Goal: Task Accomplishment & Management: Use online tool/utility

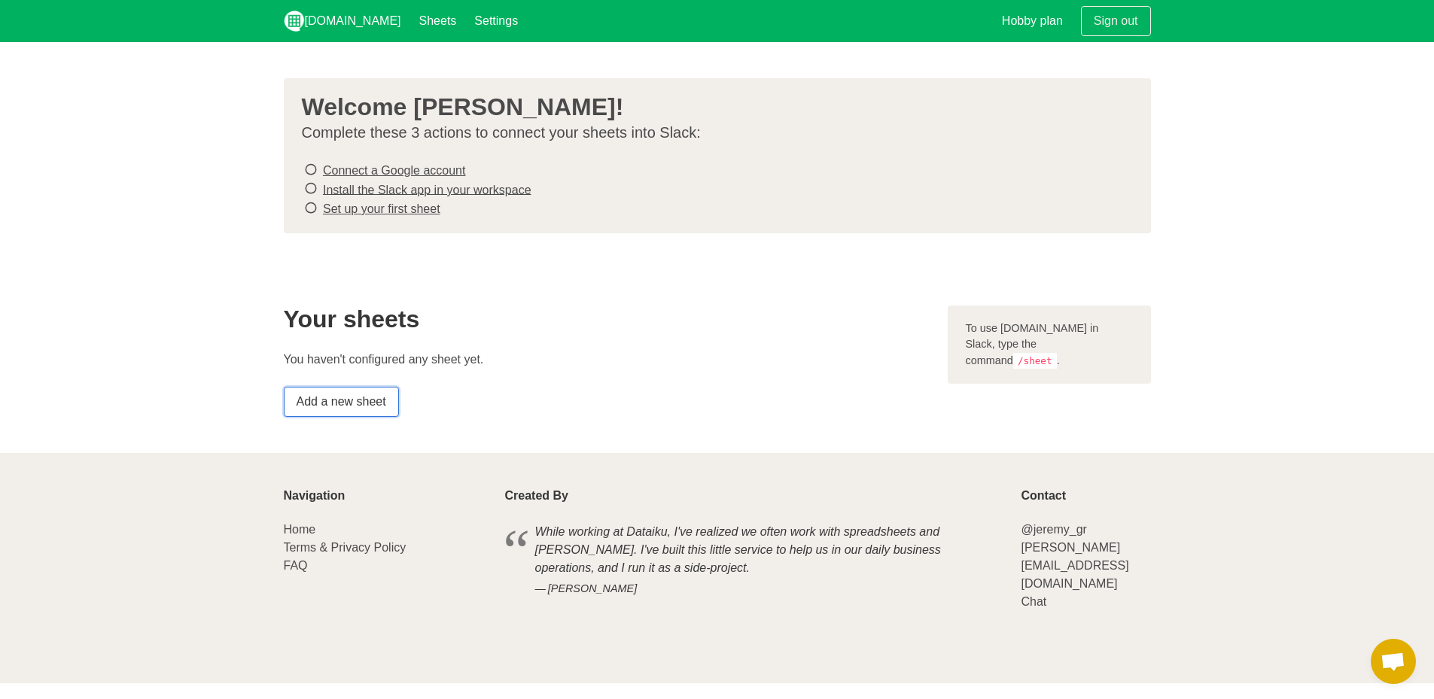
click at [382, 405] on link "Add a new sheet" at bounding box center [341, 402] width 115 height 30
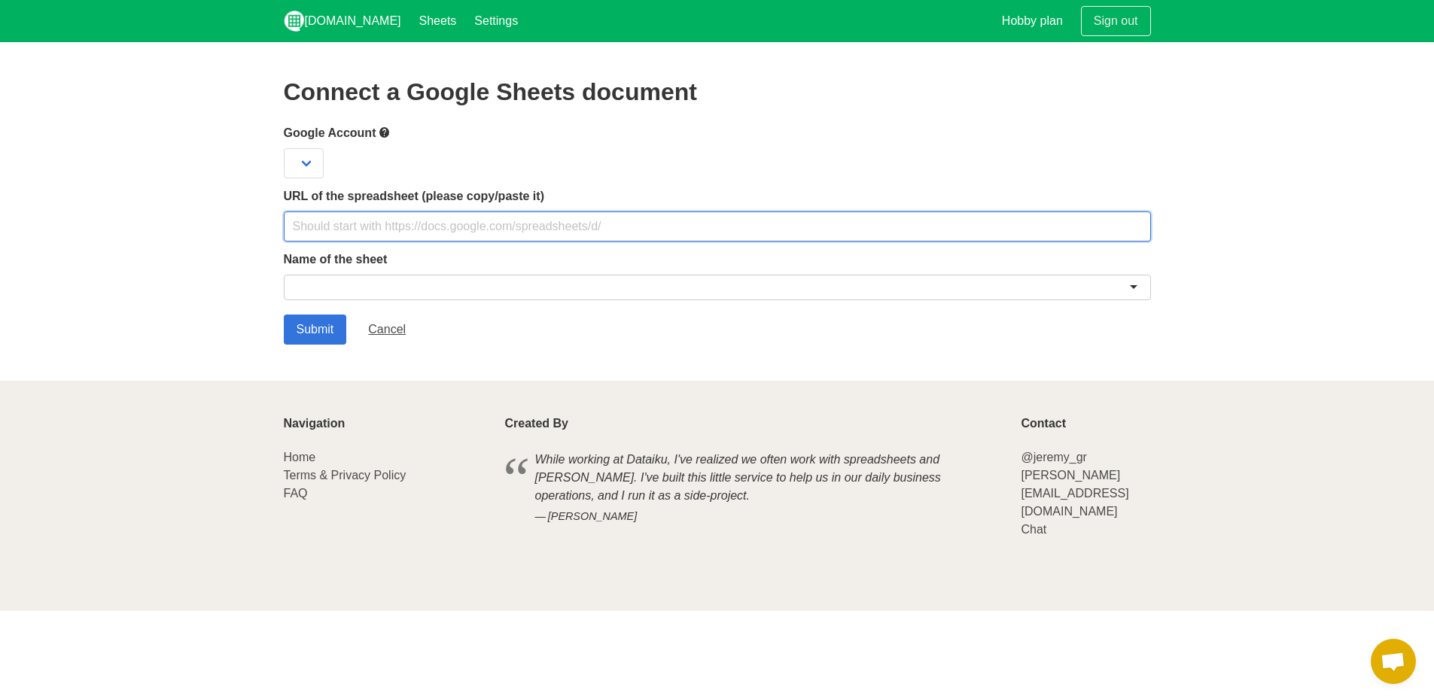
click at [421, 239] on input "text" at bounding box center [717, 227] width 867 height 30
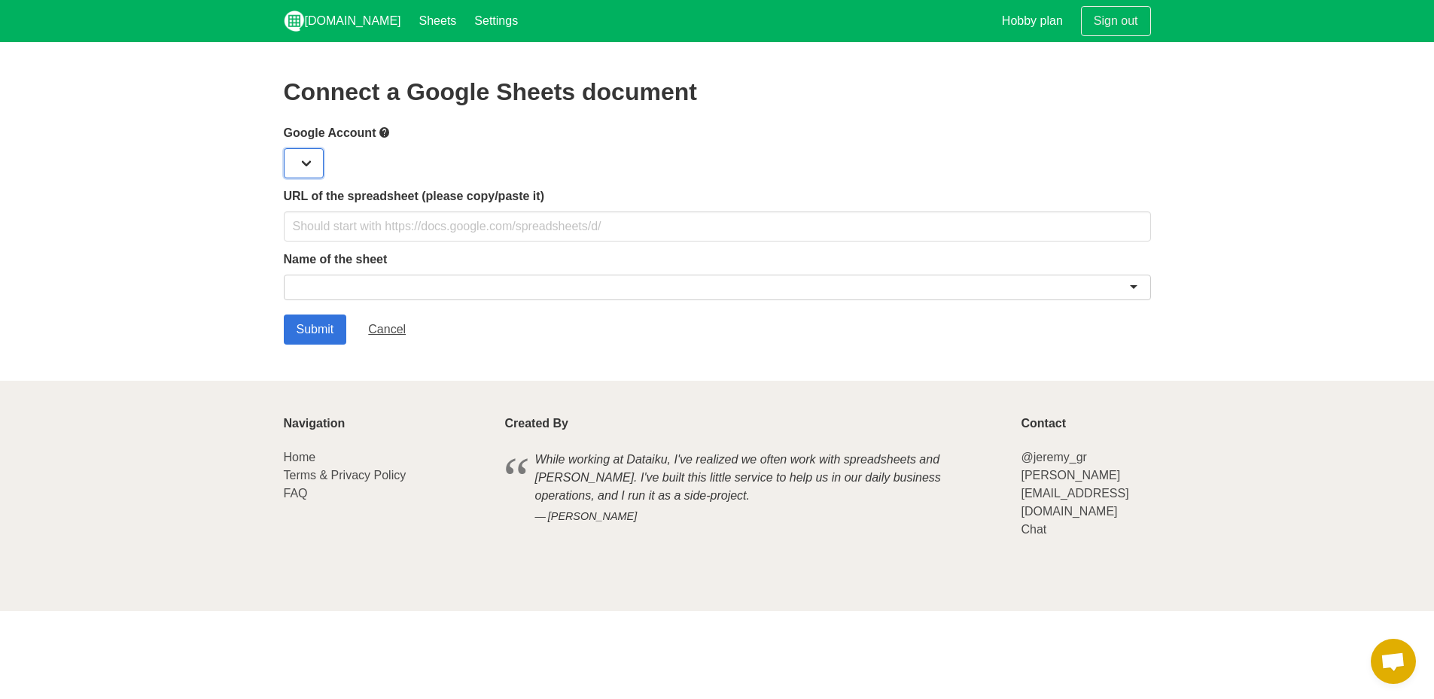
drag, startPoint x: 284, startPoint y: 157, endPoint x: 294, endPoint y: 158, distance: 9.9
click at [284, 157] on select at bounding box center [304, 163] width 40 height 30
click at [327, 173] on div at bounding box center [717, 163] width 867 height 30
click at [309, 168] on select at bounding box center [304, 163] width 40 height 30
click at [349, 174] on div at bounding box center [717, 163] width 867 height 30
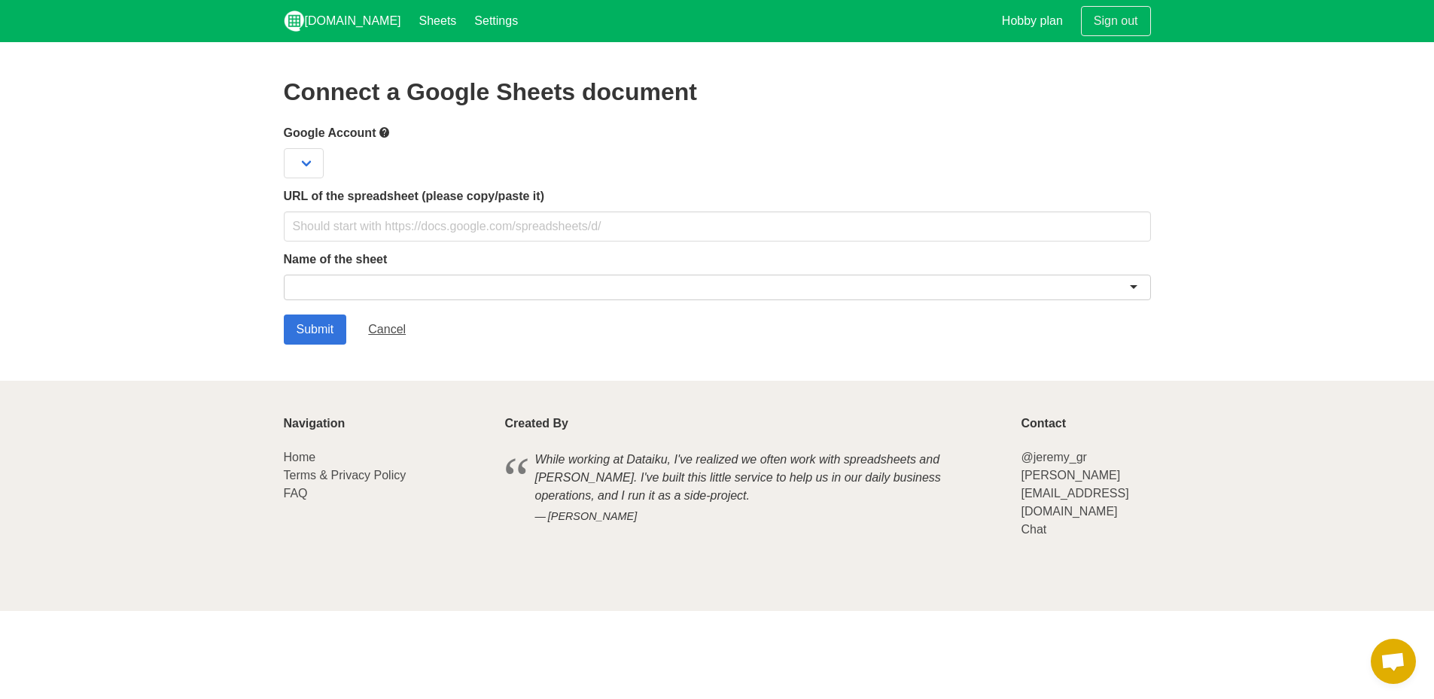
click at [330, 158] on div at bounding box center [717, 163] width 867 height 30
click at [315, 156] on select at bounding box center [304, 163] width 40 height 30
